Goal: Navigation & Orientation: Find specific page/section

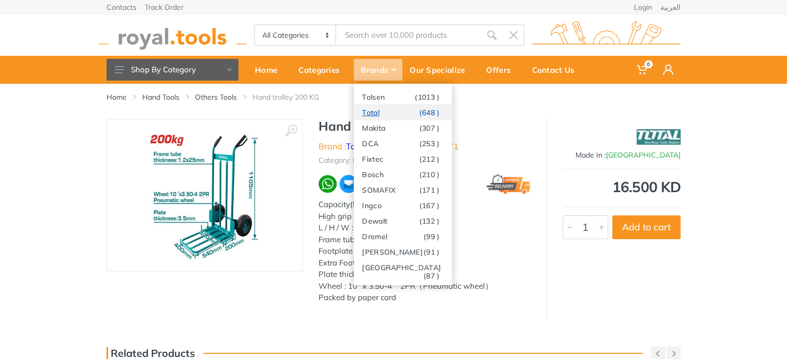
click at [373, 112] on link "Total (648 )" at bounding box center [403, 112] width 98 height 16
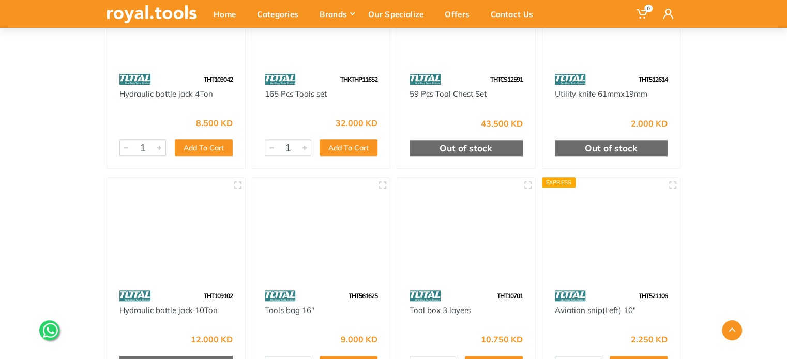
scroll to position [33447, 0]
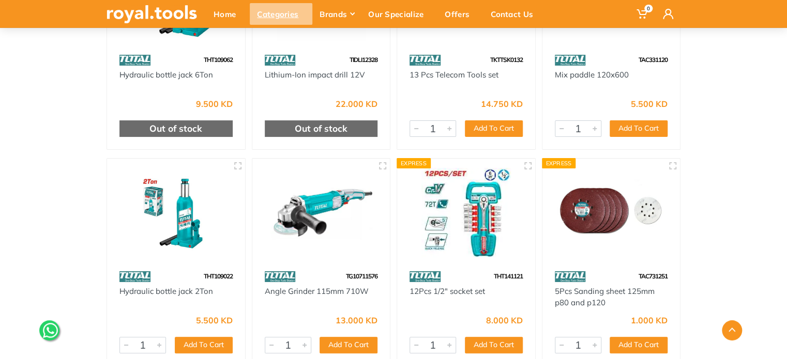
click at [272, 14] on div "Categories" at bounding box center [281, 14] width 63 height 22
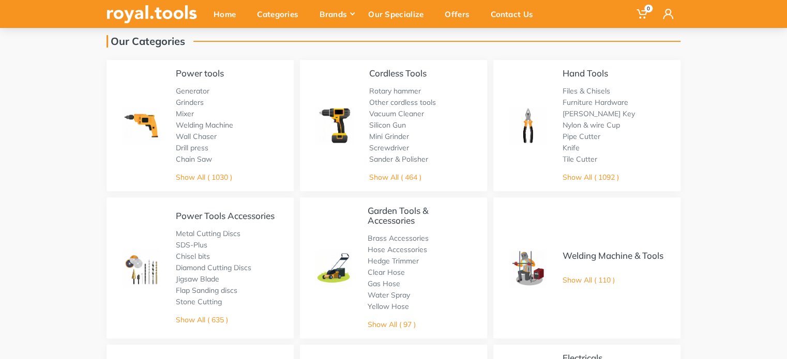
scroll to position [52, 0]
